Goal: Information Seeking & Learning: Learn about a topic

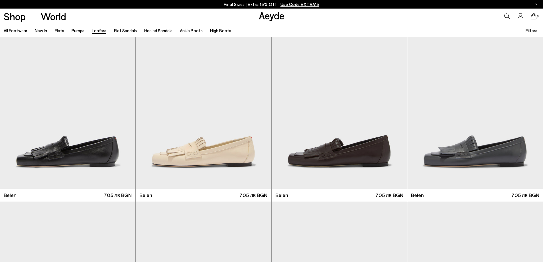
scroll to position [29, 0]
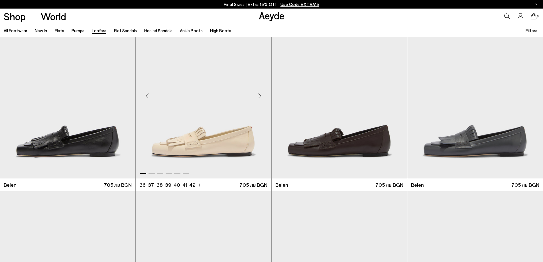
click at [260, 96] on div "Next slide" at bounding box center [259, 95] width 17 height 17
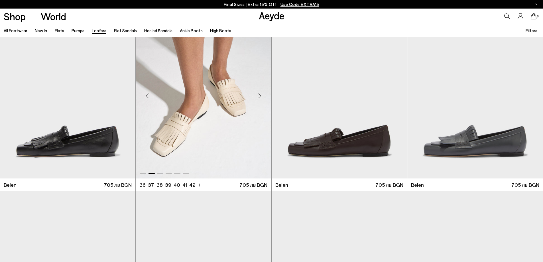
click at [260, 96] on div "Next slide" at bounding box center [259, 95] width 17 height 17
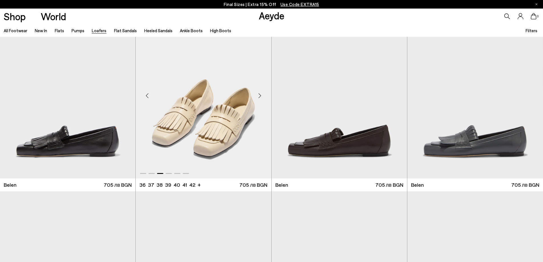
click at [260, 96] on div "Next slide" at bounding box center [259, 95] width 17 height 17
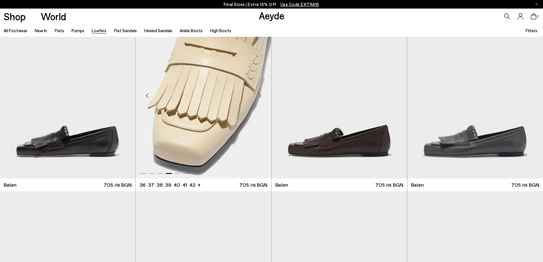
click at [223, 106] on img "4 / 6" at bounding box center [203, 93] width 135 height 170
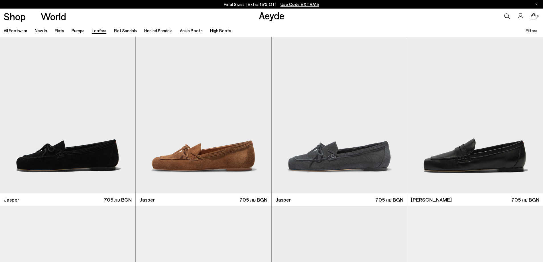
scroll to position [200, 0]
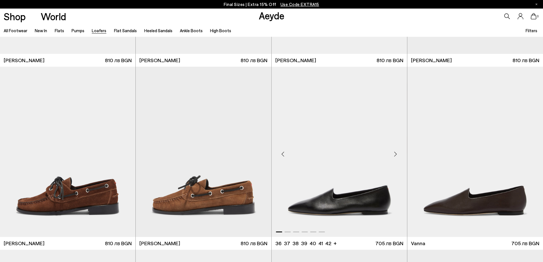
scroll to position [741, 0]
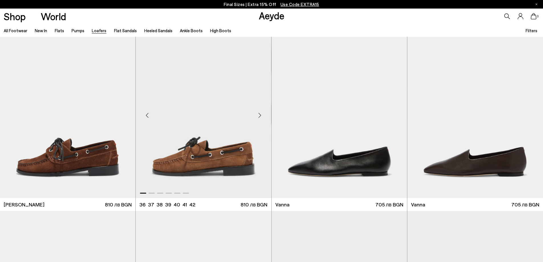
click at [259, 117] on div "Next slide" at bounding box center [259, 115] width 17 height 17
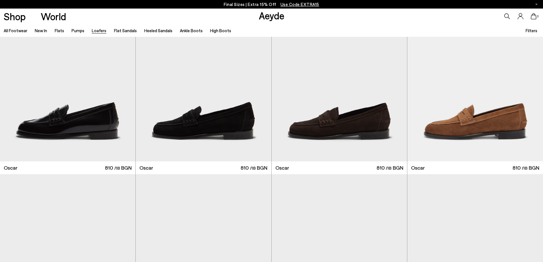
scroll to position [1140, 0]
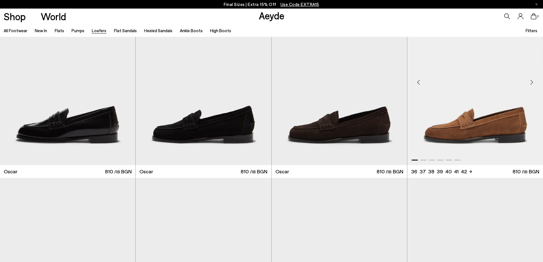
click at [532, 80] on div "Next slide" at bounding box center [531, 82] width 17 height 17
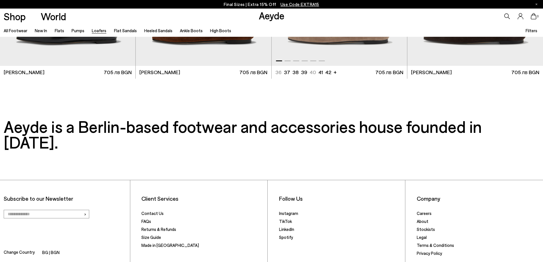
scroll to position [1454, 0]
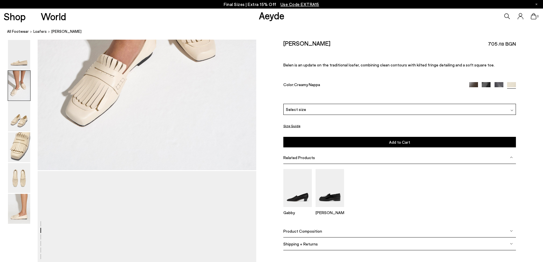
scroll to position [513, 0]
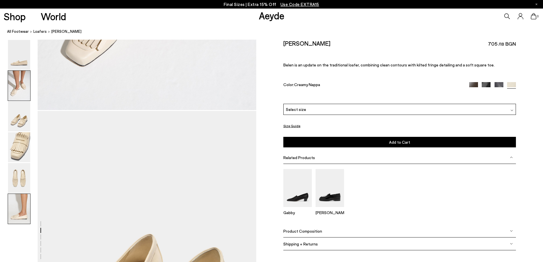
click at [23, 214] on img at bounding box center [19, 209] width 22 height 30
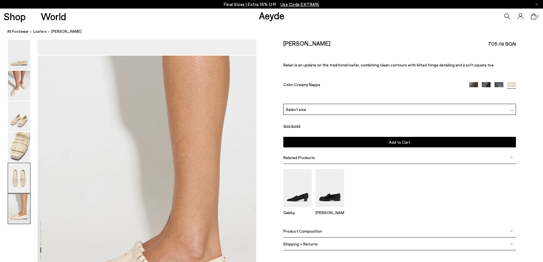
scroll to position [1501, 0]
